Goal: Information Seeking & Learning: Learn about a topic

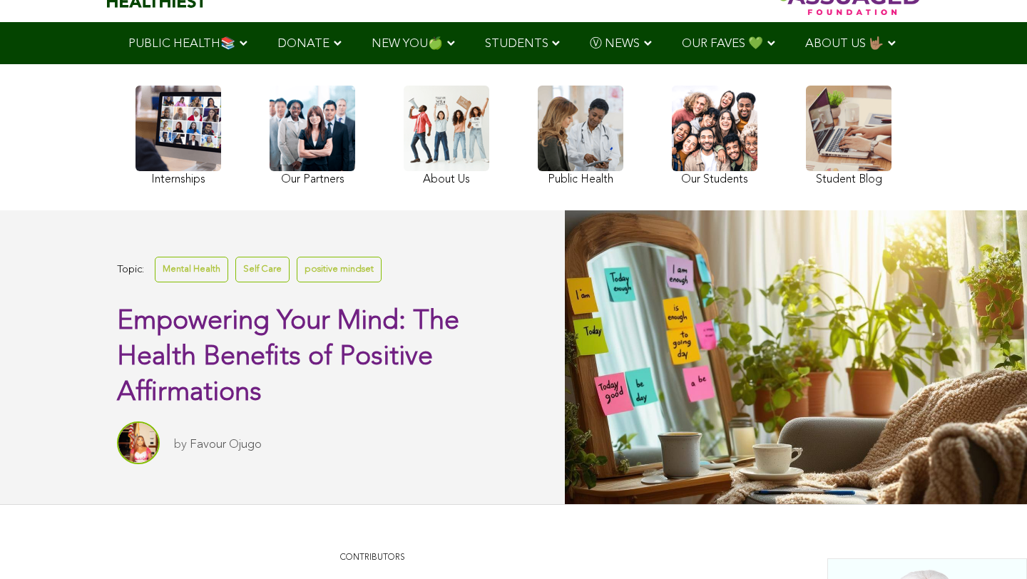
scroll to position [210, 0]
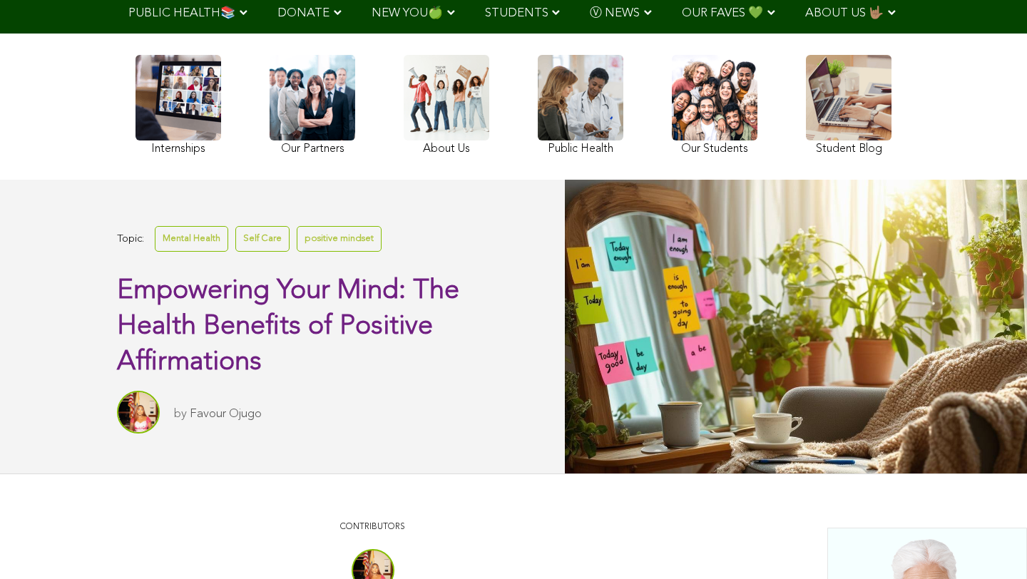
click at [155, 415] on img at bounding box center [138, 412] width 43 height 43
click at [203, 415] on link "Favour Ojugo" at bounding box center [226, 414] width 72 height 12
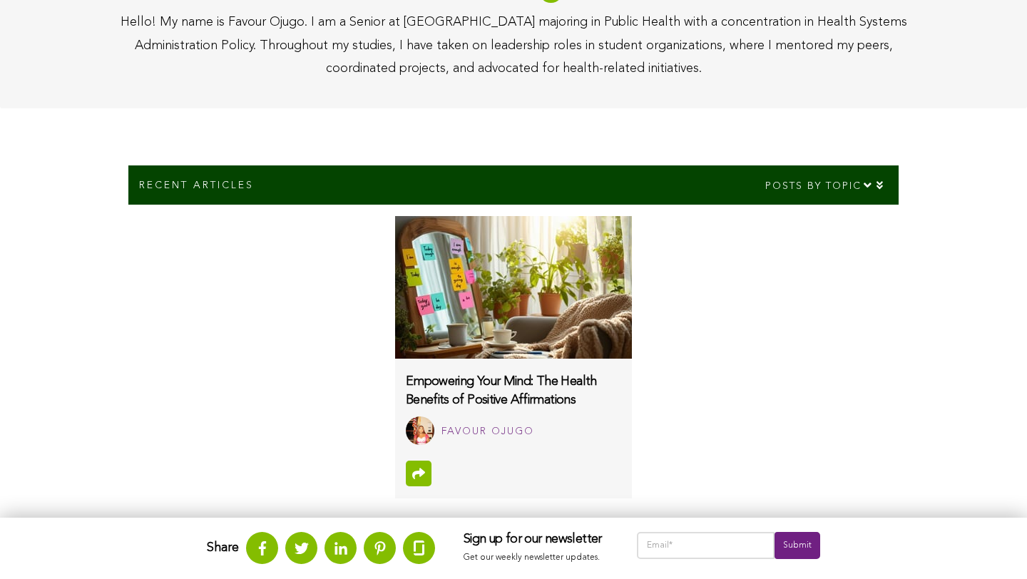
scroll to position [559, 0]
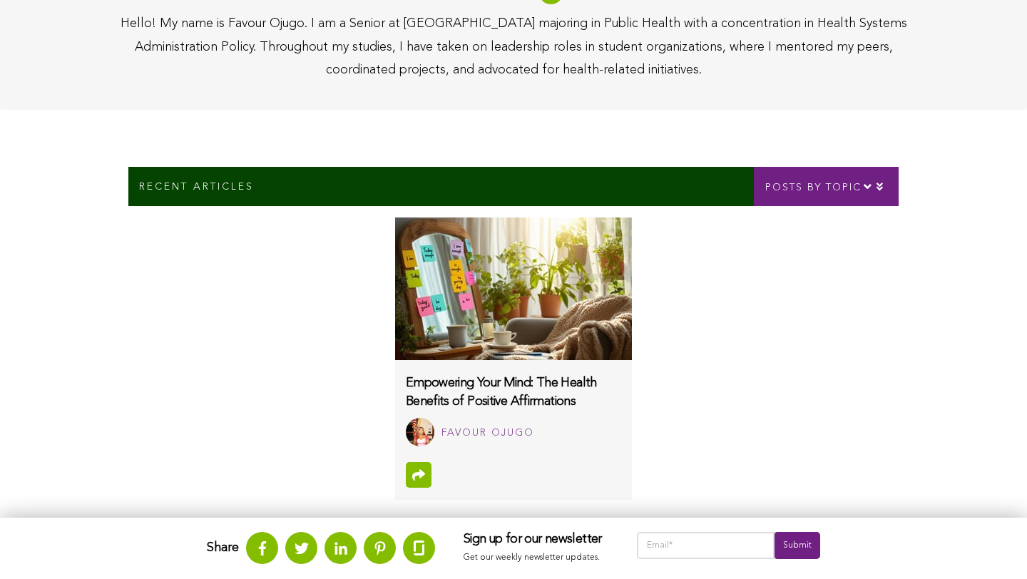
click at [866, 188] on icon at bounding box center [867, 186] width 11 height 12
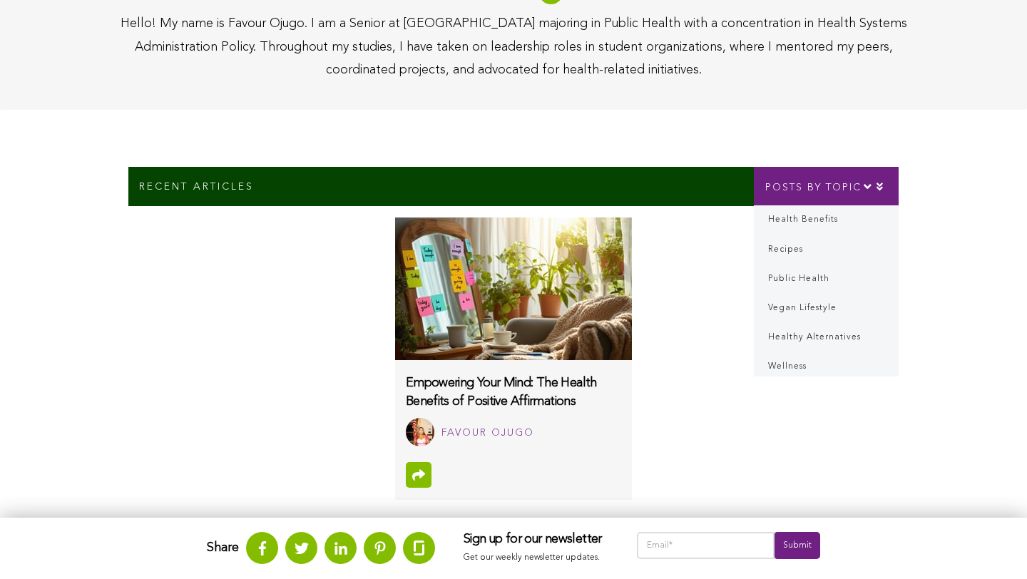
click at [884, 185] on div "Posts by topic" at bounding box center [826, 186] width 145 height 39
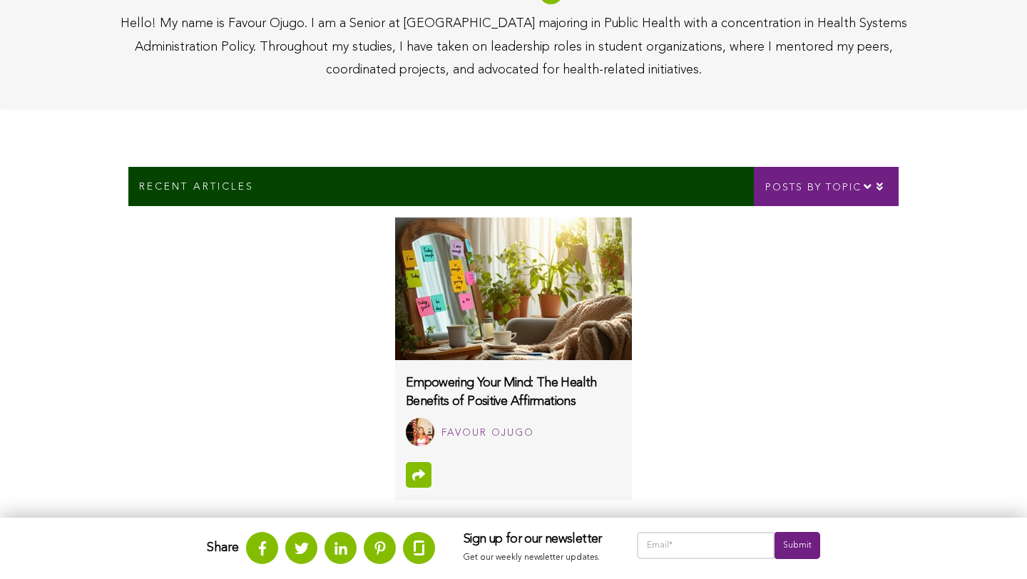
click at [884, 185] on div "Posts by topic" at bounding box center [826, 186] width 145 height 39
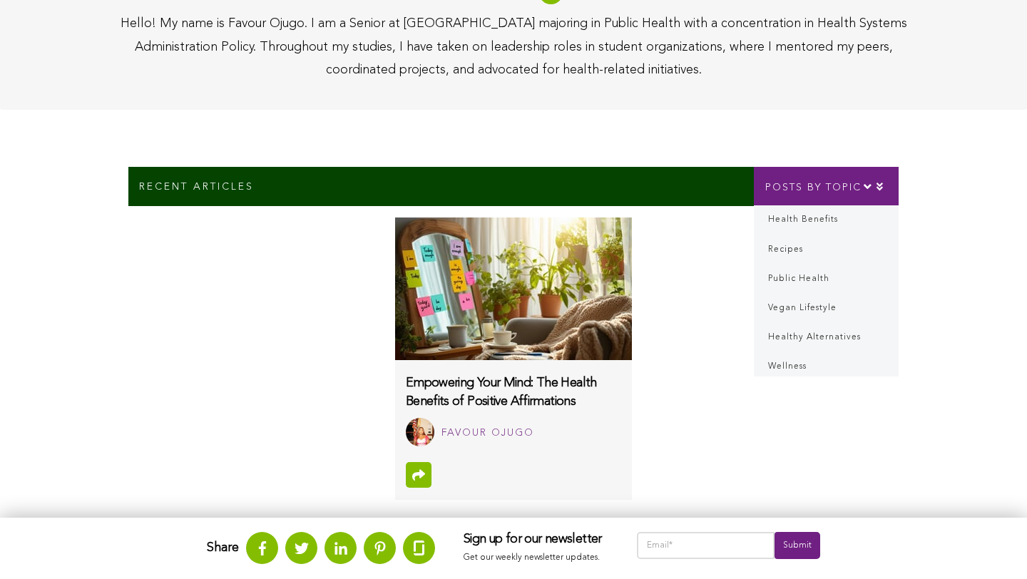
click at [884, 185] on div "Posts by topic" at bounding box center [826, 186] width 145 height 39
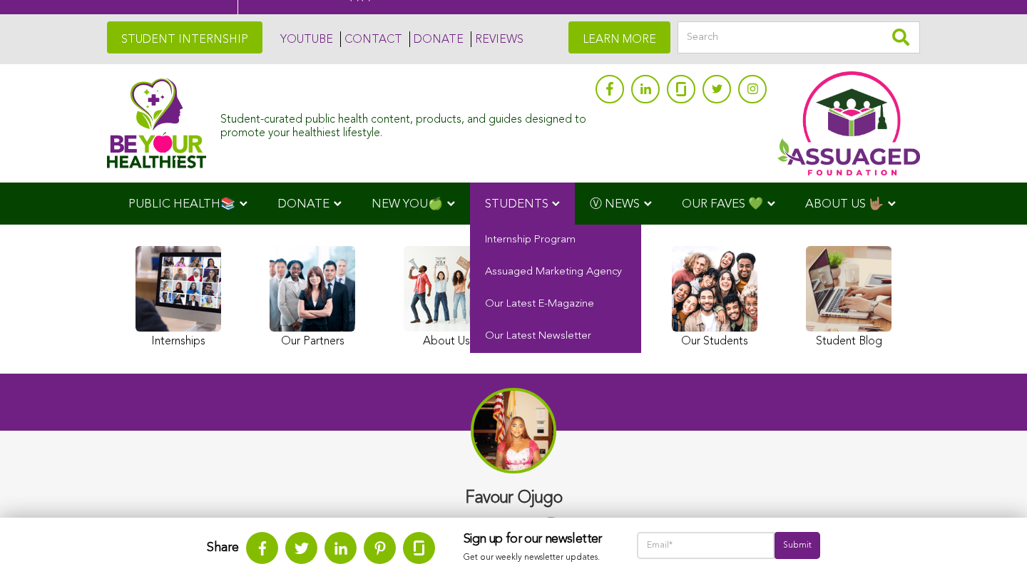
scroll to position [0, 0]
